Goal: Task Accomplishment & Management: Manage account settings

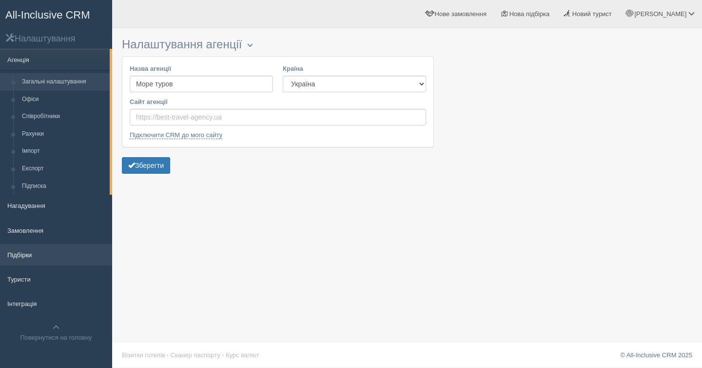
click at [26, 257] on link "Підбірки" at bounding box center [56, 254] width 112 height 21
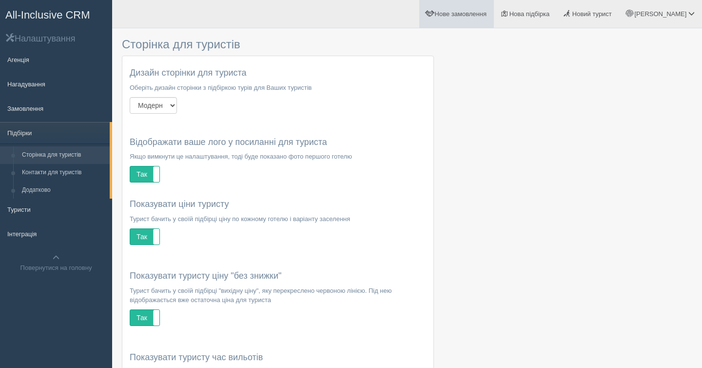
click at [494, 20] on link "Нове замовлення" at bounding box center [456, 14] width 75 height 28
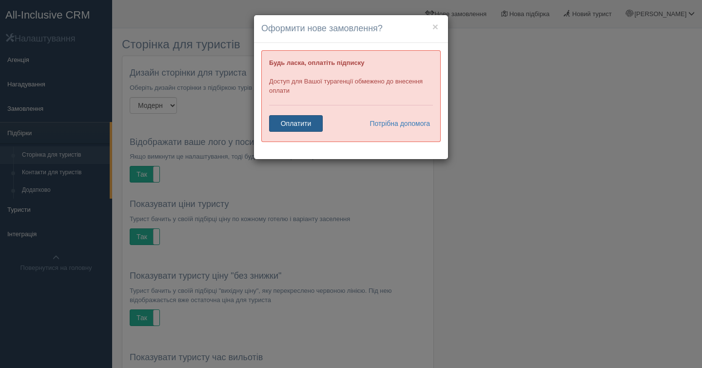
click at [284, 128] on link "Оплатити" at bounding box center [296, 123] width 54 height 17
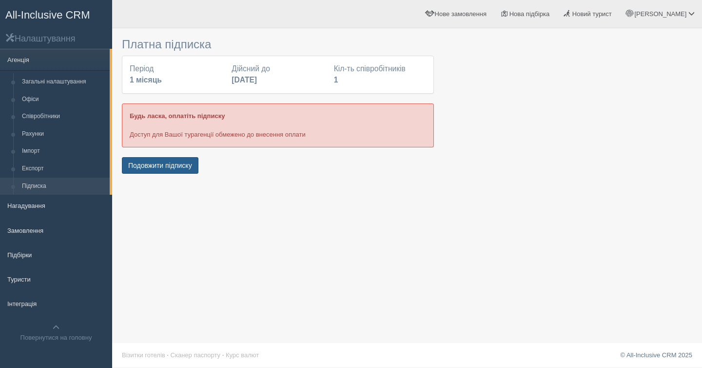
click at [182, 164] on button "Подовжити підписку" at bounding box center [160, 165] width 77 height 17
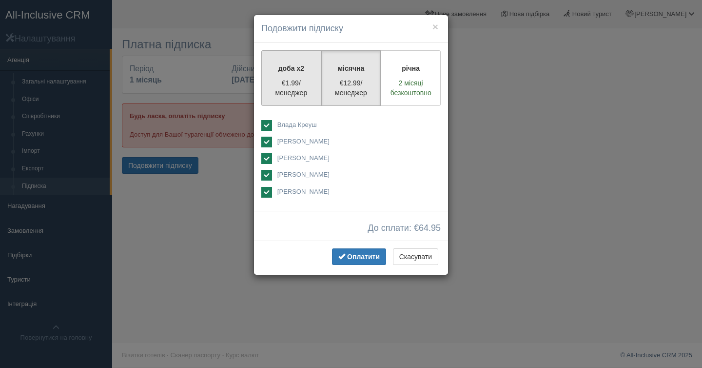
click at [301, 85] on p "€1.99/менеджер" at bounding box center [291, 88] width 47 height 20
radio input "true"
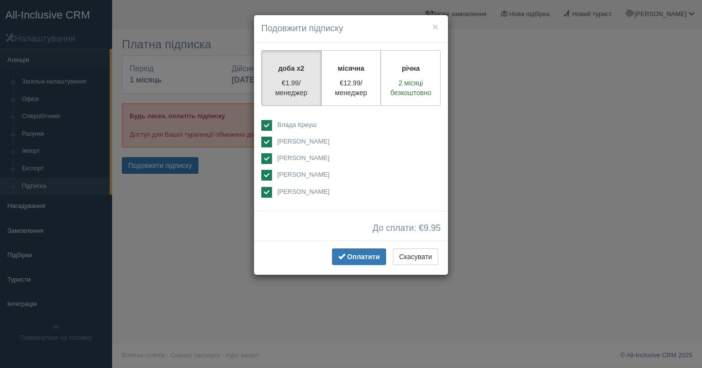
click at [287, 125] on span "Влада Креуш" at bounding box center [297, 124] width 40 height 7
checkbox input "false"
click at [289, 153] on span "[PERSON_NAME]" at bounding box center [348, 157] width 143 height 9
checkbox input "false"
click at [291, 172] on span "[PERSON_NAME]" at bounding box center [303, 174] width 52 height 7
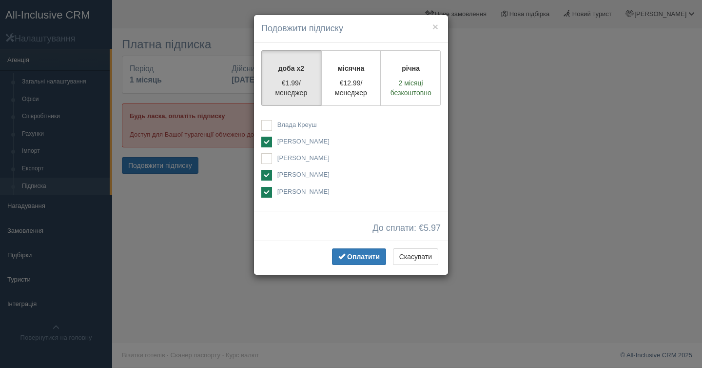
checkbox input "false"
click at [291, 193] on span "[PERSON_NAME]" at bounding box center [303, 191] width 52 height 7
checkbox input "false"
click at [374, 256] on span "Оплатити" at bounding box center [363, 257] width 33 height 8
